Goal: Task Accomplishment & Management: Use online tool/utility

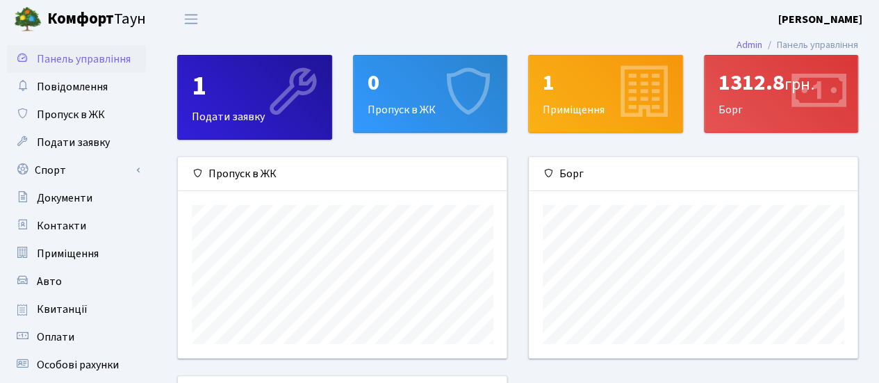
scroll to position [200, 329]
click at [72, 10] on b "Комфорт" at bounding box center [80, 19] width 67 height 22
